Goal: Task Accomplishment & Management: Complete application form

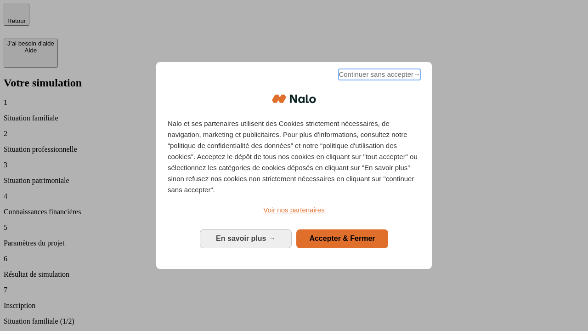
click at [379, 76] on span "Continuer sans accepter →" at bounding box center [380, 74] width 82 height 11
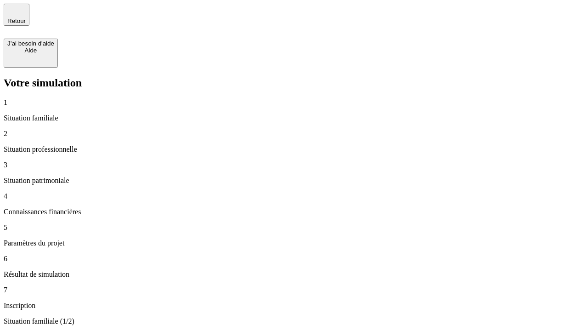
type input "70 000"
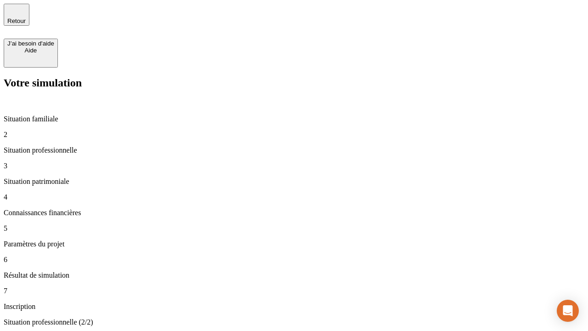
type input "1 000"
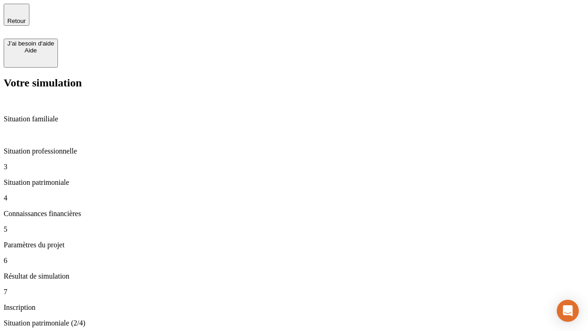
type input "800"
type input "6"
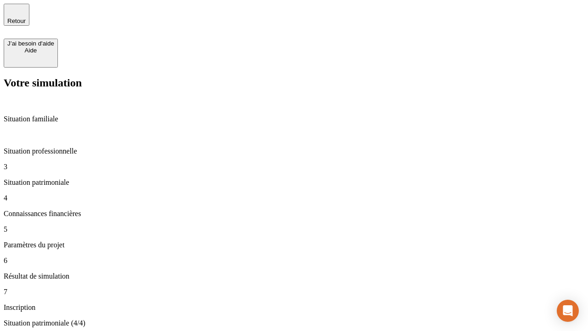
type input "400"
type input "3"
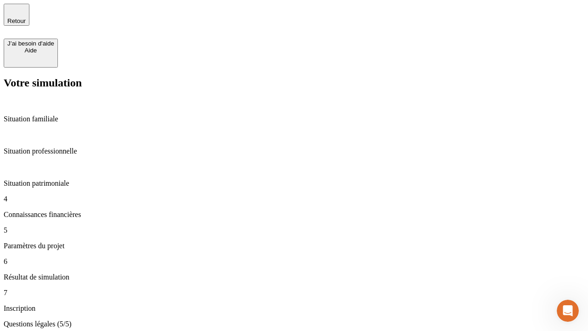
type input "35"
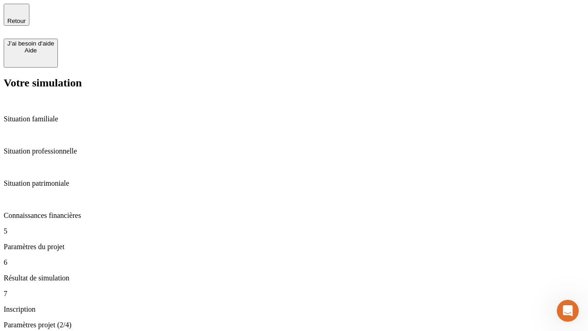
type input "500"
type input "640"
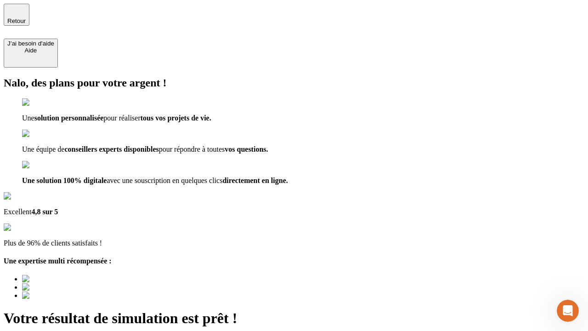
type input "[EMAIL_ADDRESS][DOMAIN_NAME]"
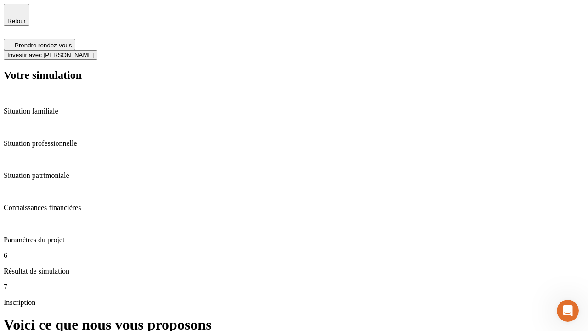
click at [94, 51] on span "Investir avec [PERSON_NAME]" at bounding box center [50, 54] width 86 height 7
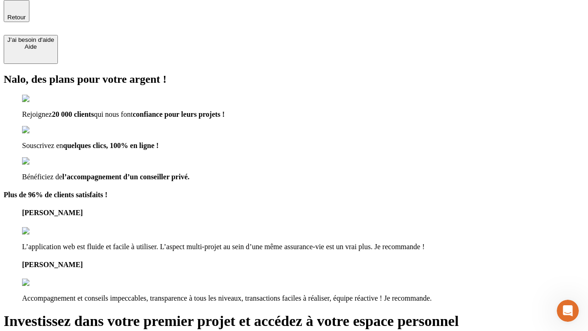
scroll to position [3, 0]
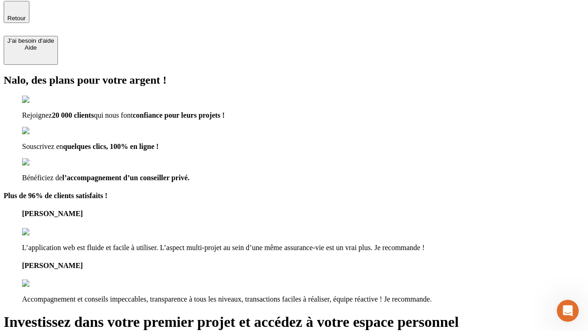
type input "[EMAIL_ADDRESS][DOMAIN_NAME]"
